Goal: Information Seeking & Learning: Learn about a topic

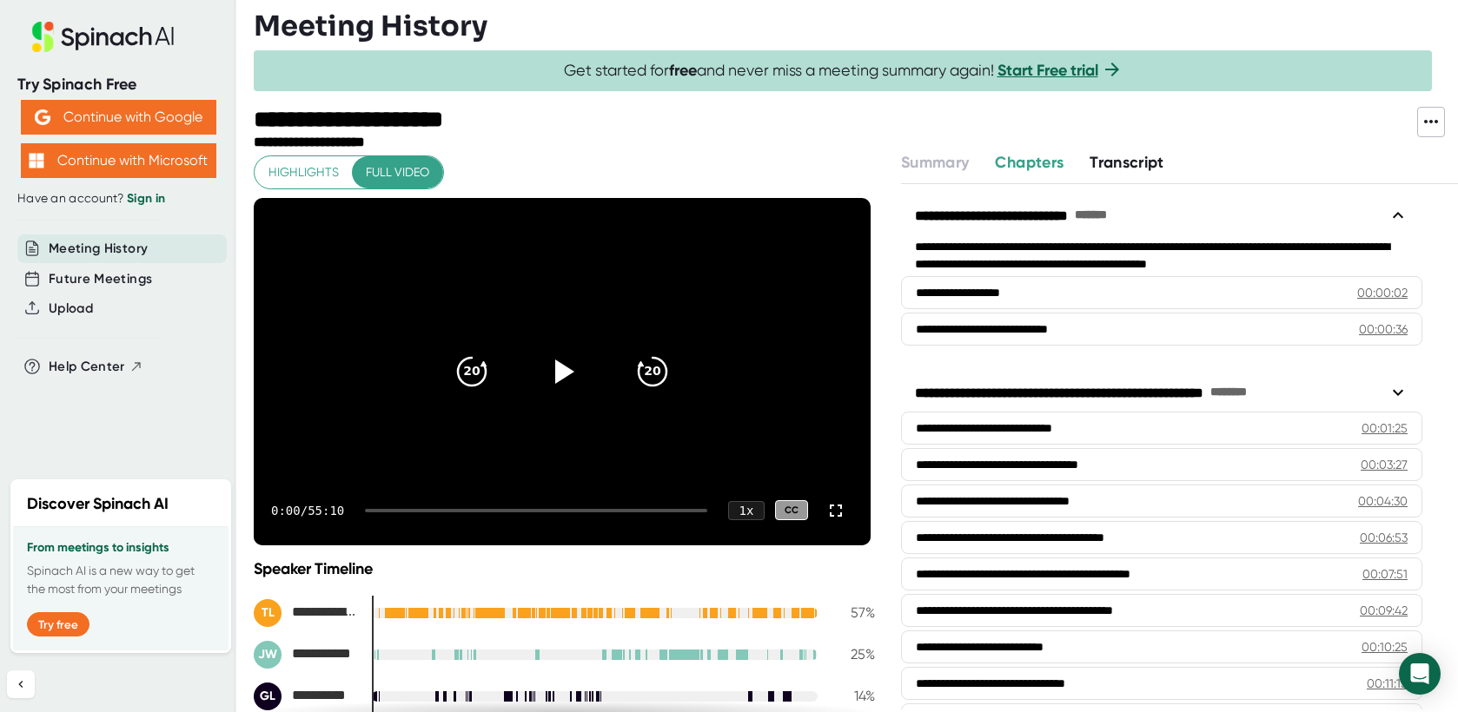
click at [1126, 169] on span "Transcript" at bounding box center [1127, 162] width 75 height 19
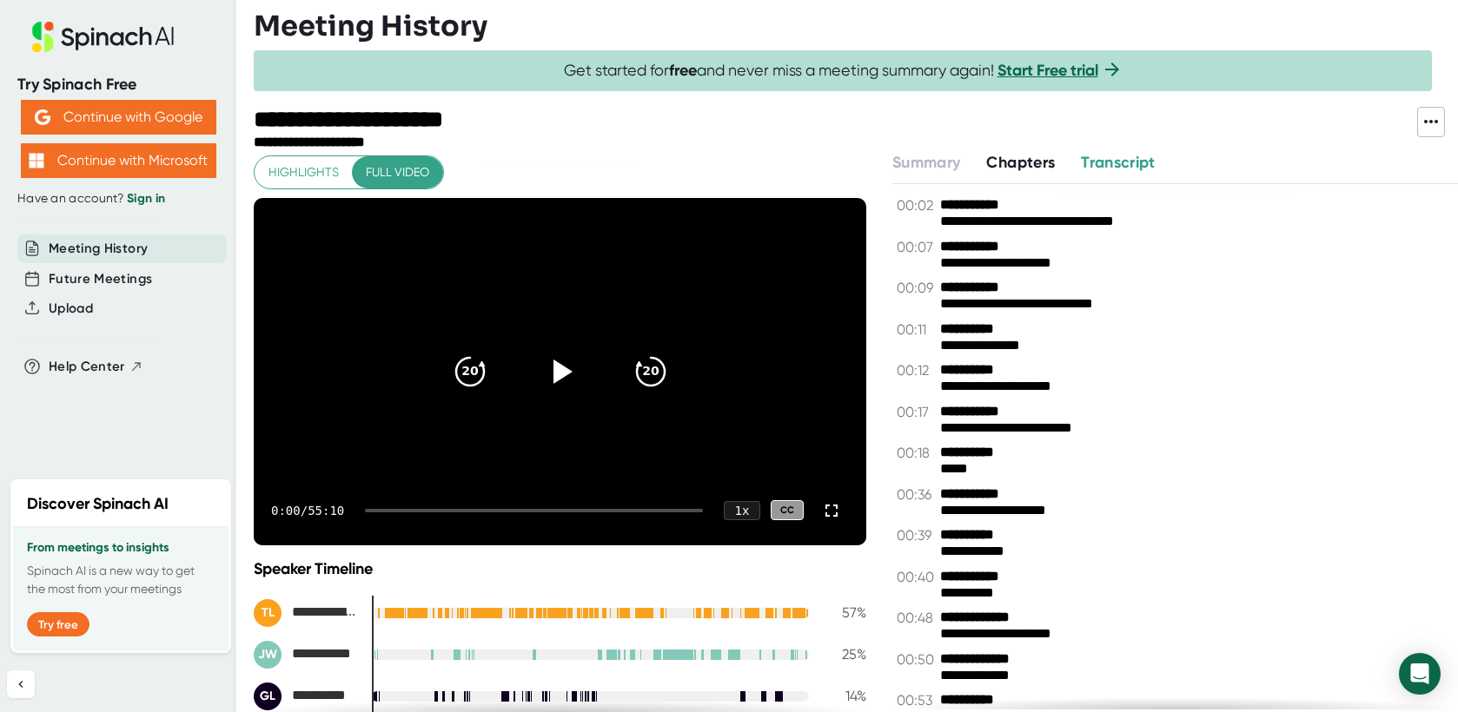
click at [290, 179] on span "Highlights" at bounding box center [303, 173] width 70 height 22
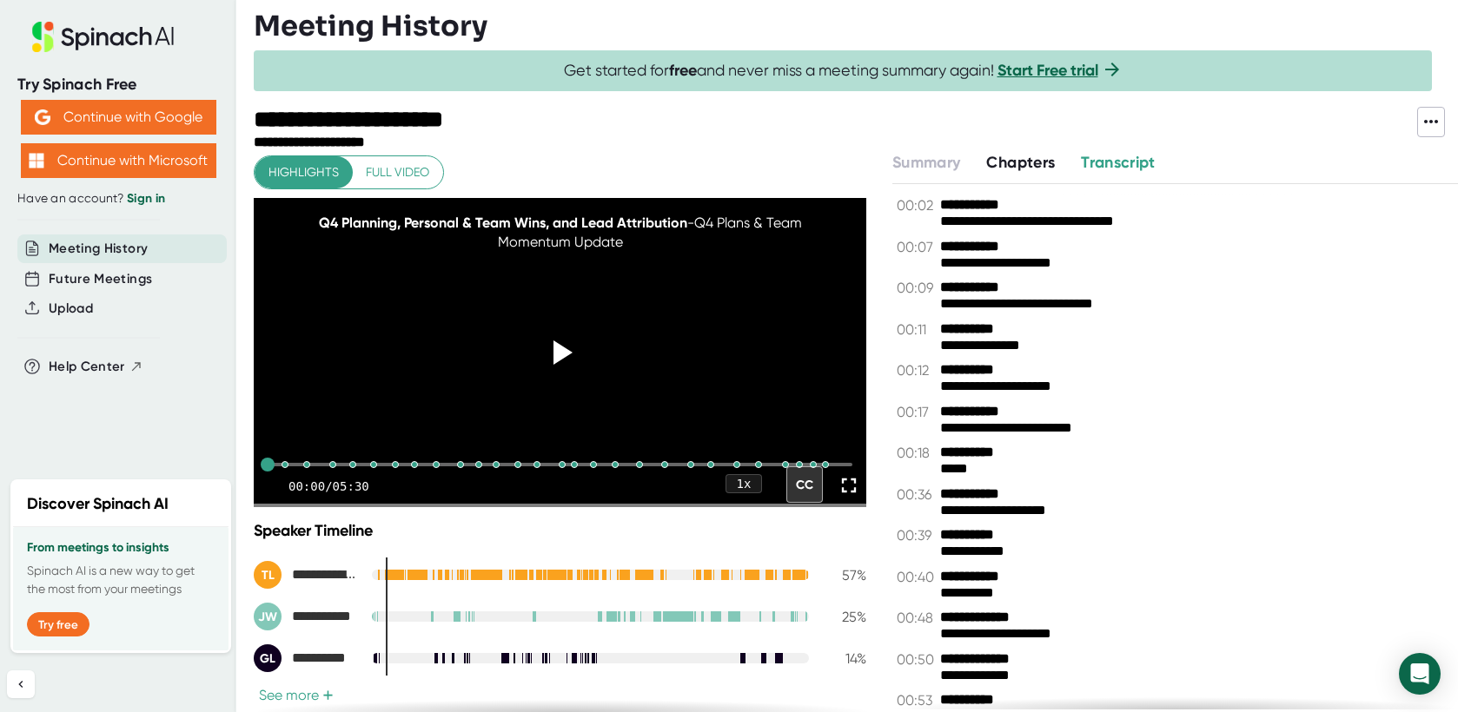
click at [1110, 160] on span "Transcript" at bounding box center [1118, 162] width 75 height 19
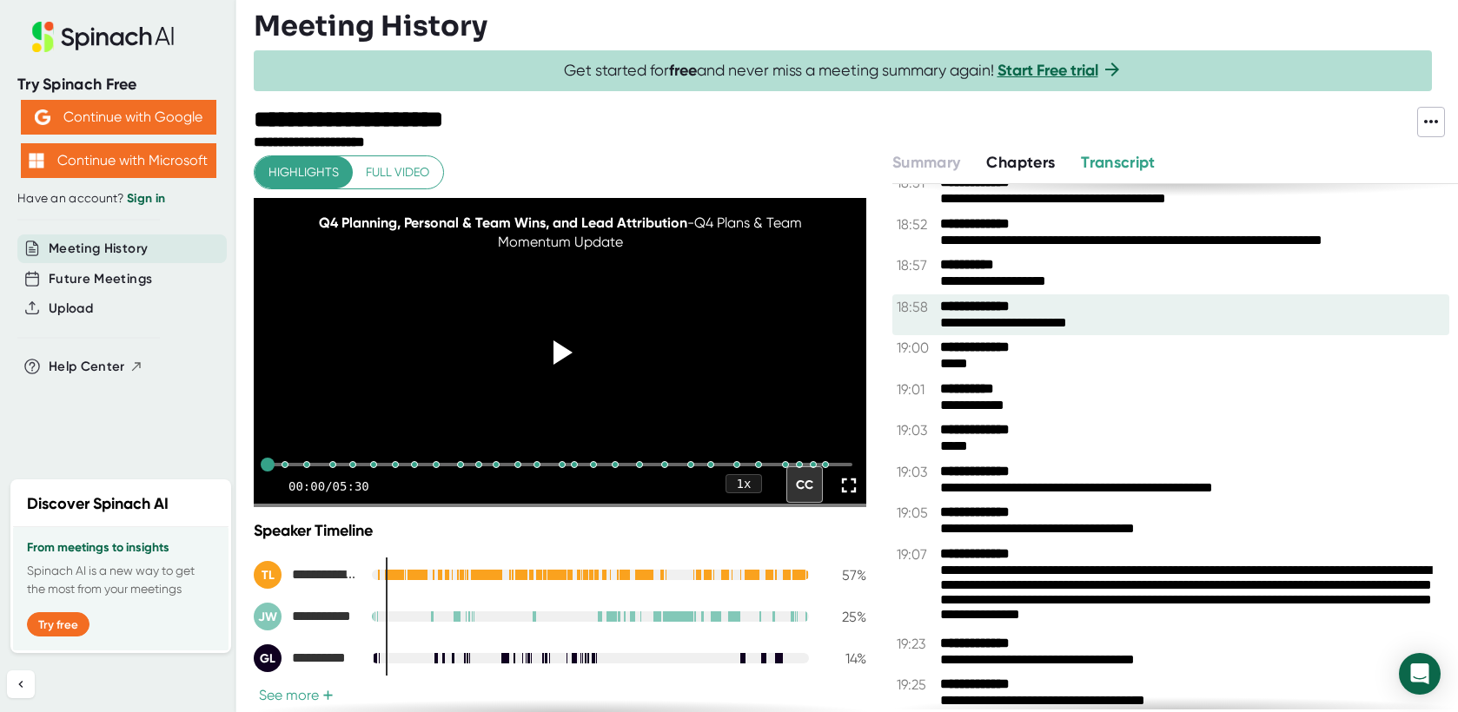
scroll to position [12250, 0]
